Goal: Task Accomplishment & Management: Manage account settings

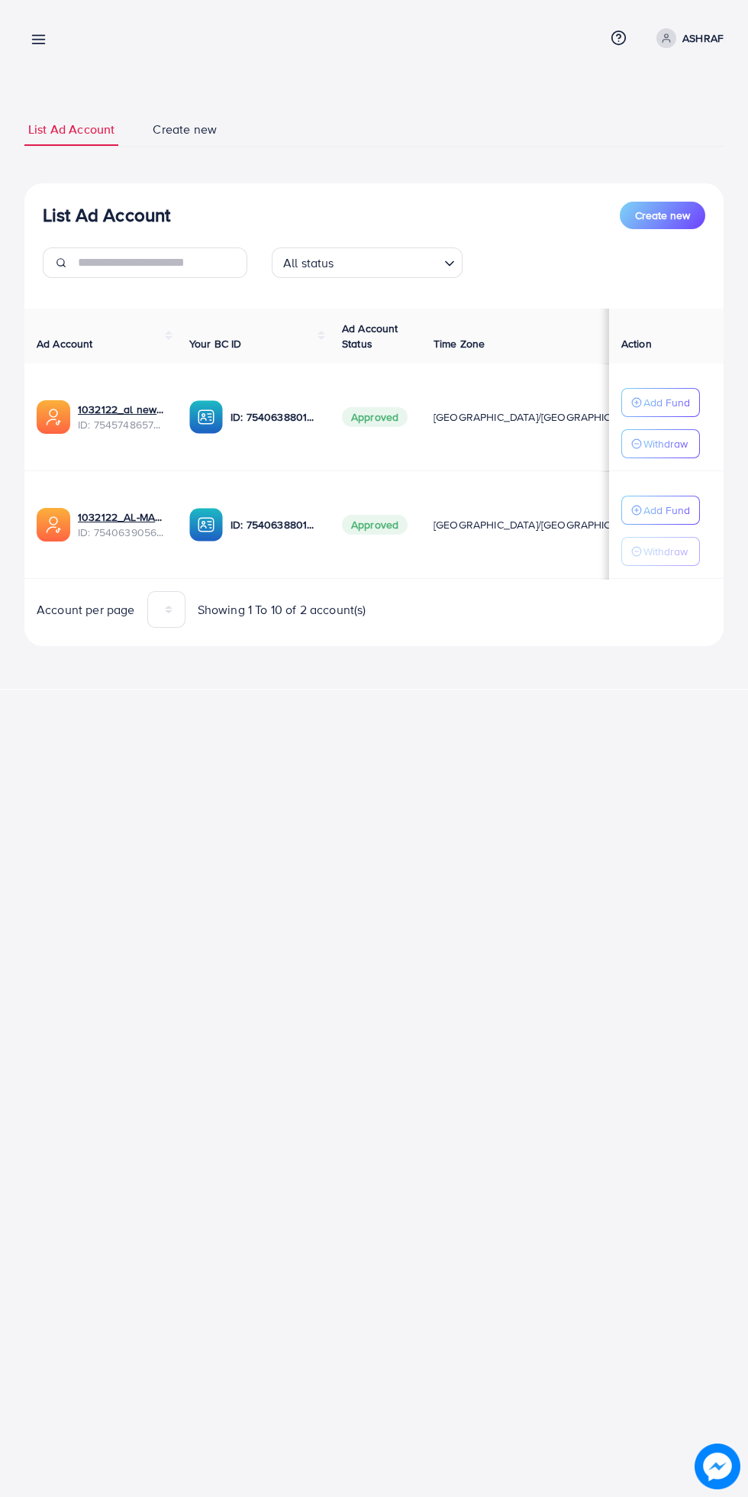
click at [671, 406] on p "Add Fund" at bounding box center [667, 402] width 47 height 18
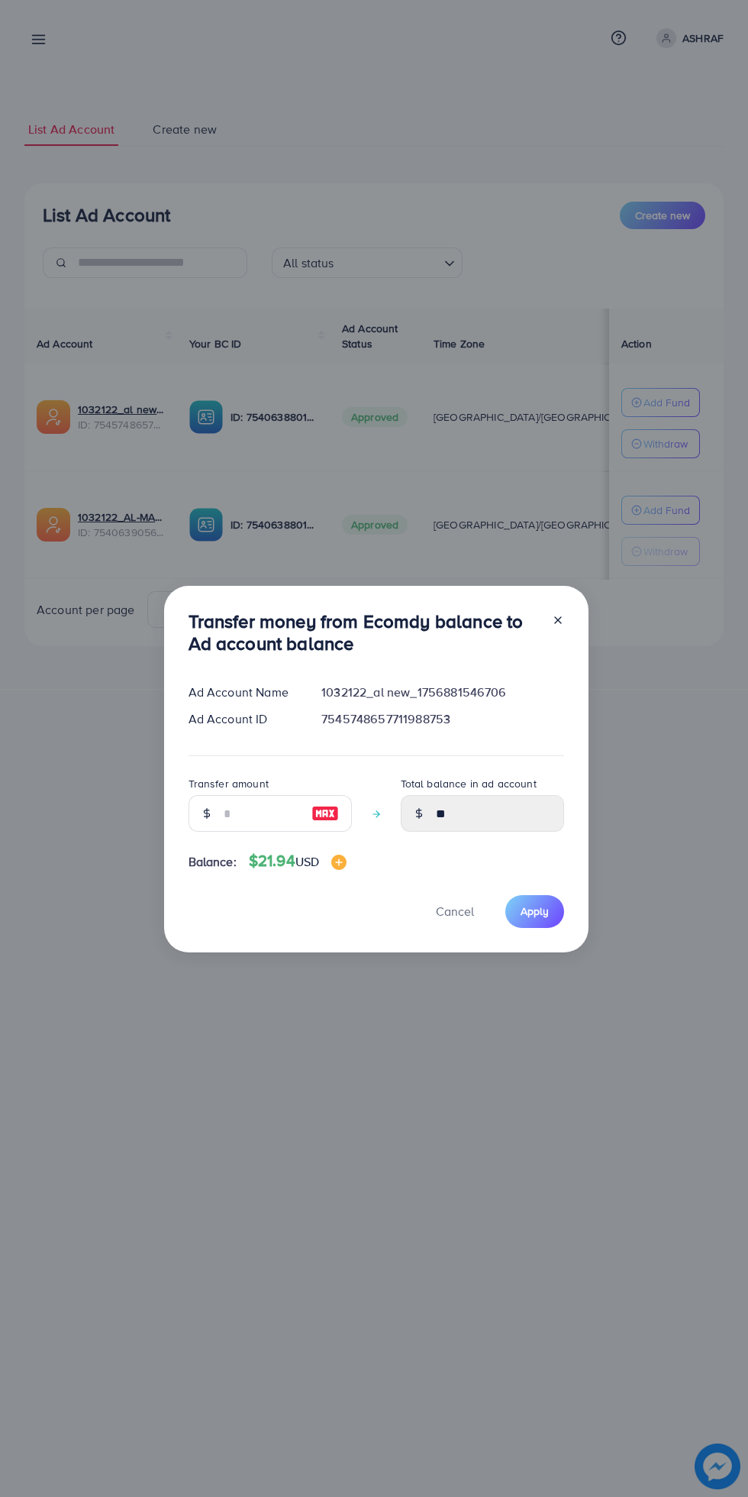
click at [418, 1193] on div "Transfer money from Ecomdy balance to Ad account balance Ad Account Name 103212…" at bounding box center [374, 748] width 748 height 1497
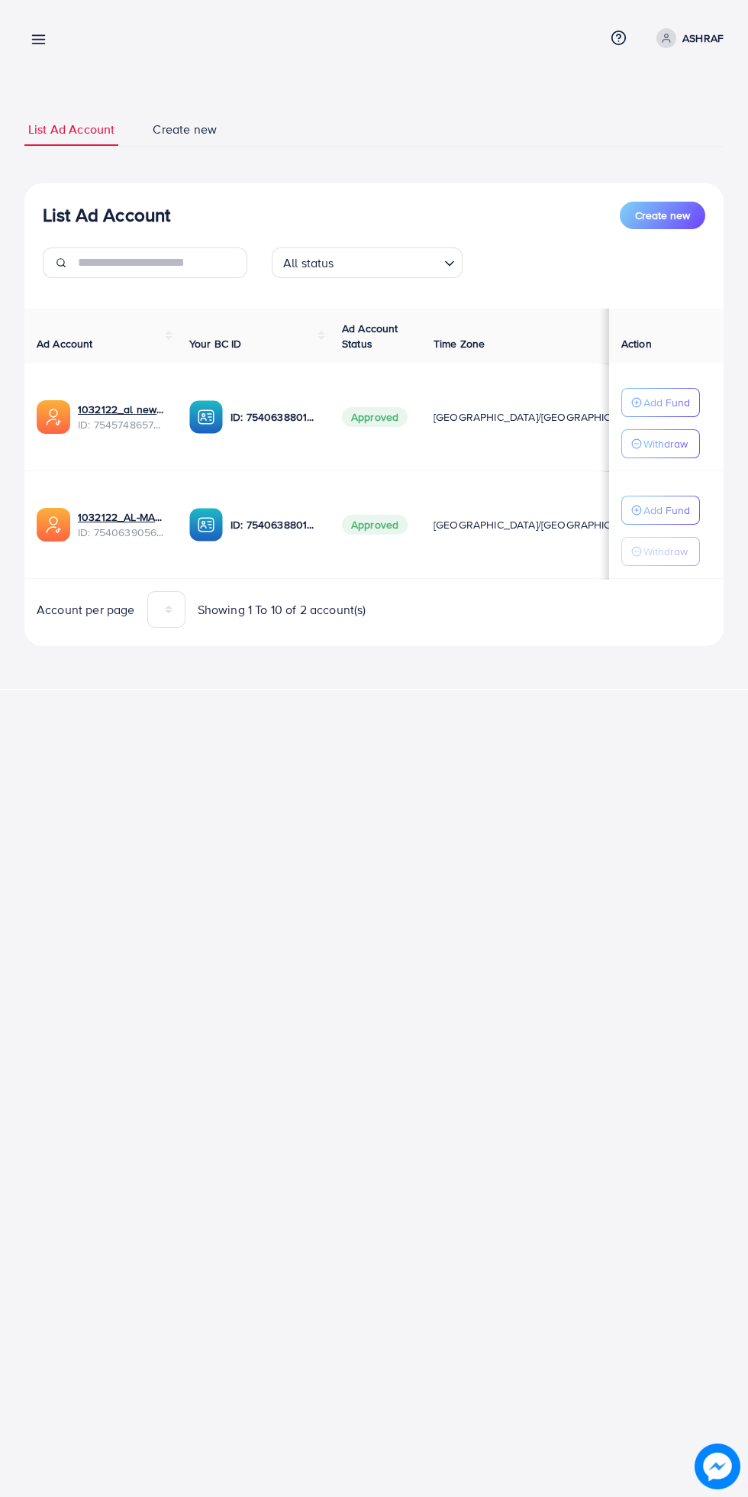
click at [712, 36] on p "ASHRAF" at bounding box center [703, 38] width 41 height 18
click at [645, 125] on span "Log out" at bounding box center [632, 125] width 41 height 18
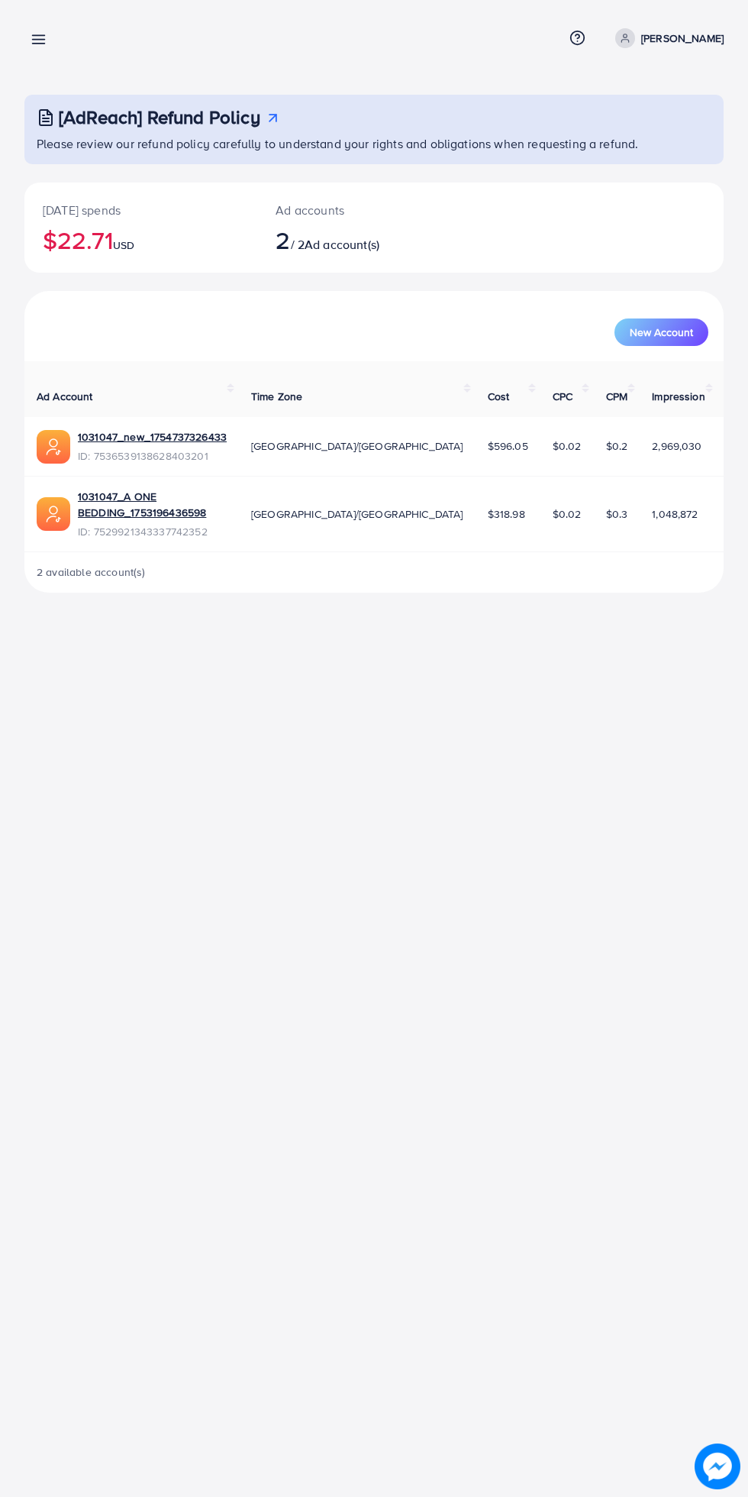
click at [34, 36] on line at bounding box center [39, 36] width 12 height 0
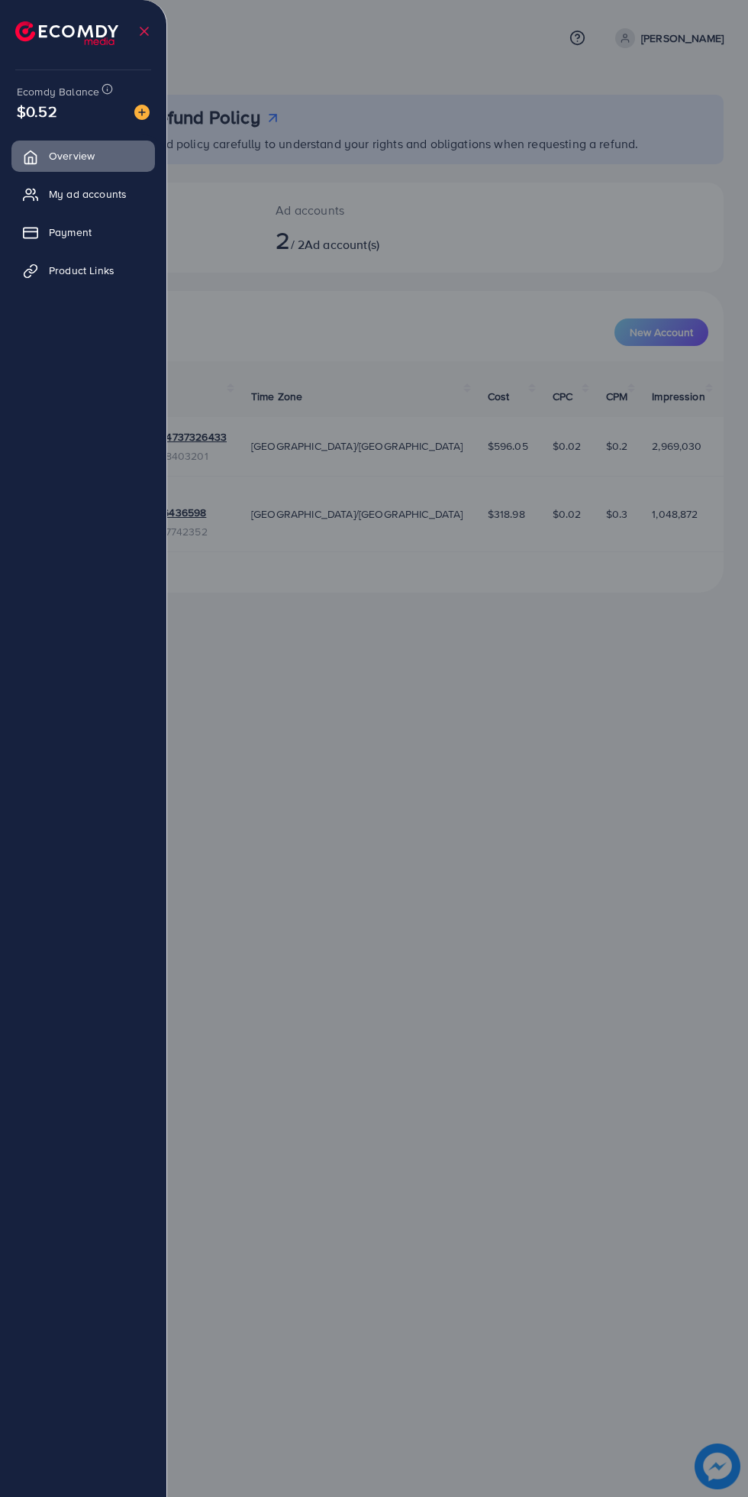
click at [138, 202] on link "My ad accounts" at bounding box center [83, 194] width 144 height 31
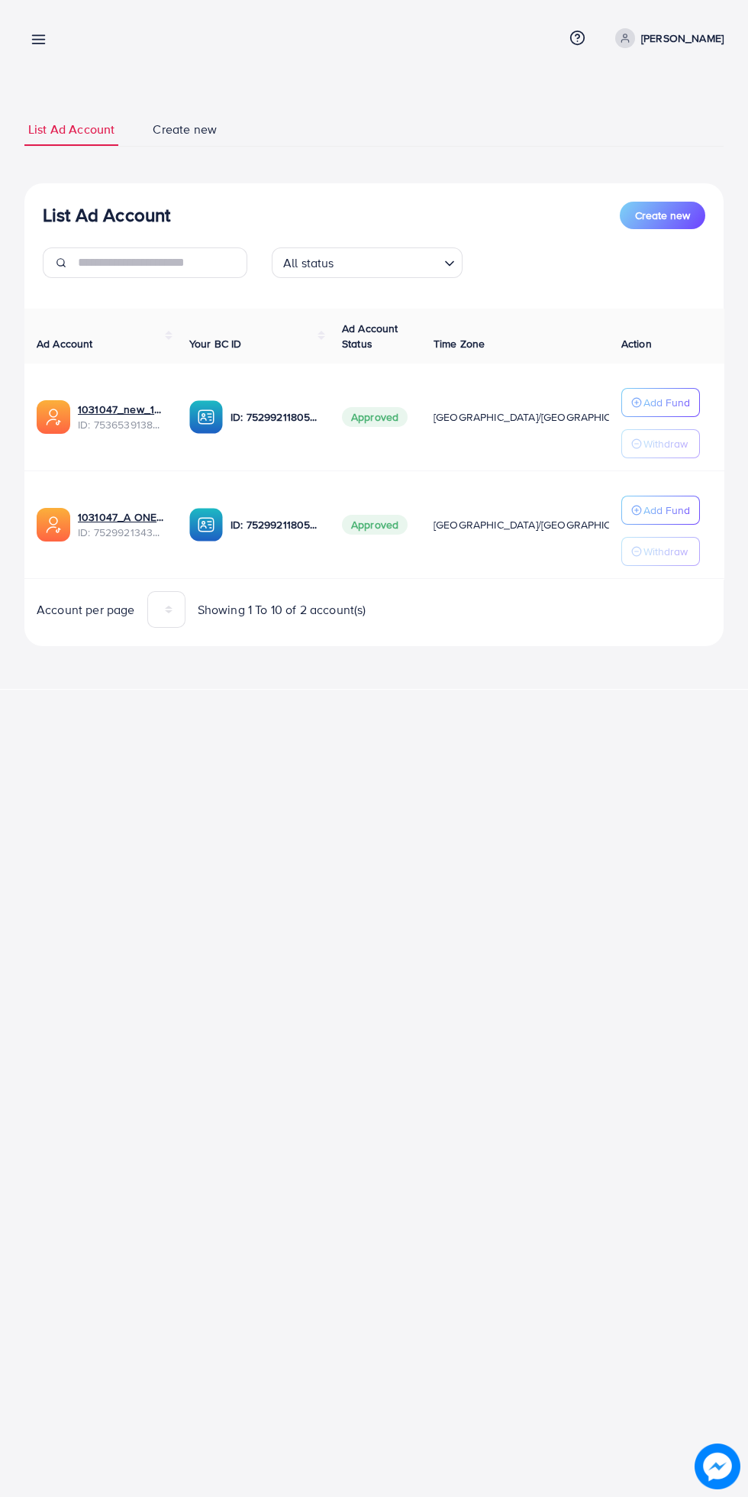
scroll to position [0, 27]
